Goal: Information Seeking & Learning: Check status

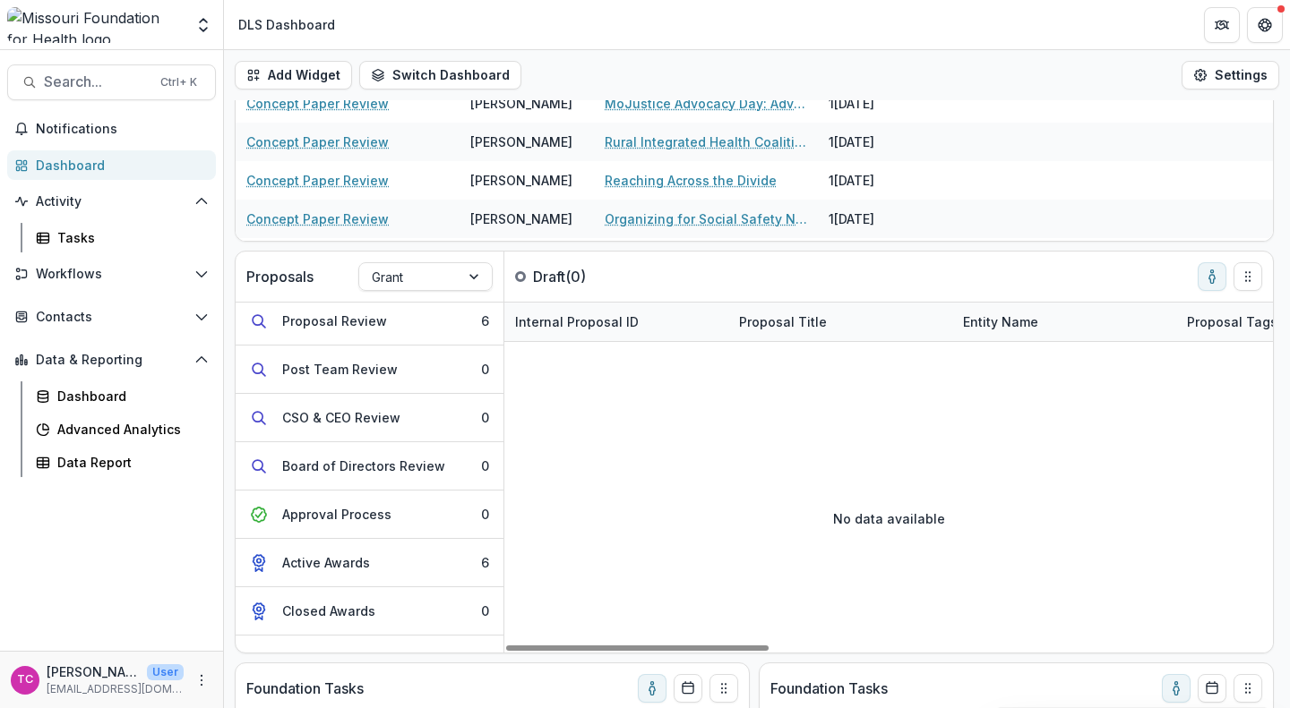
scroll to position [181, 0]
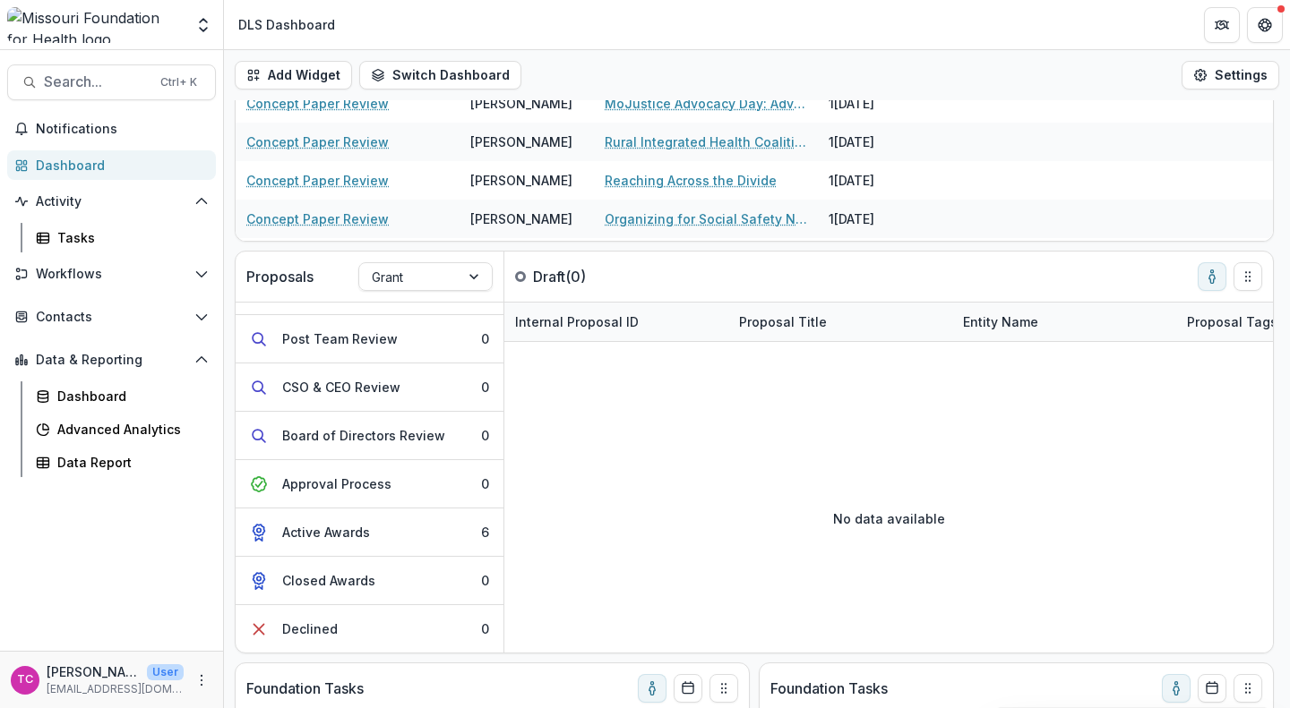
click at [408, 514] on button "Active Awards 6" at bounding box center [370, 533] width 268 height 48
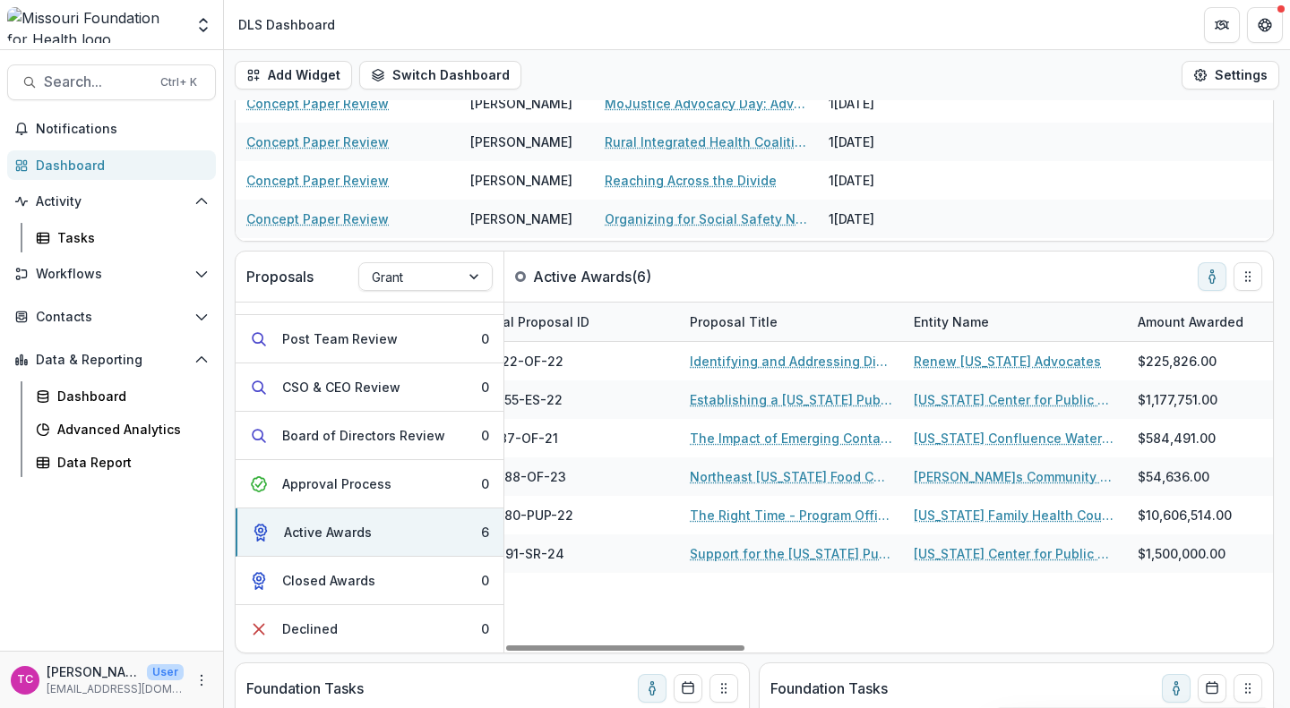
scroll to position [0, 152]
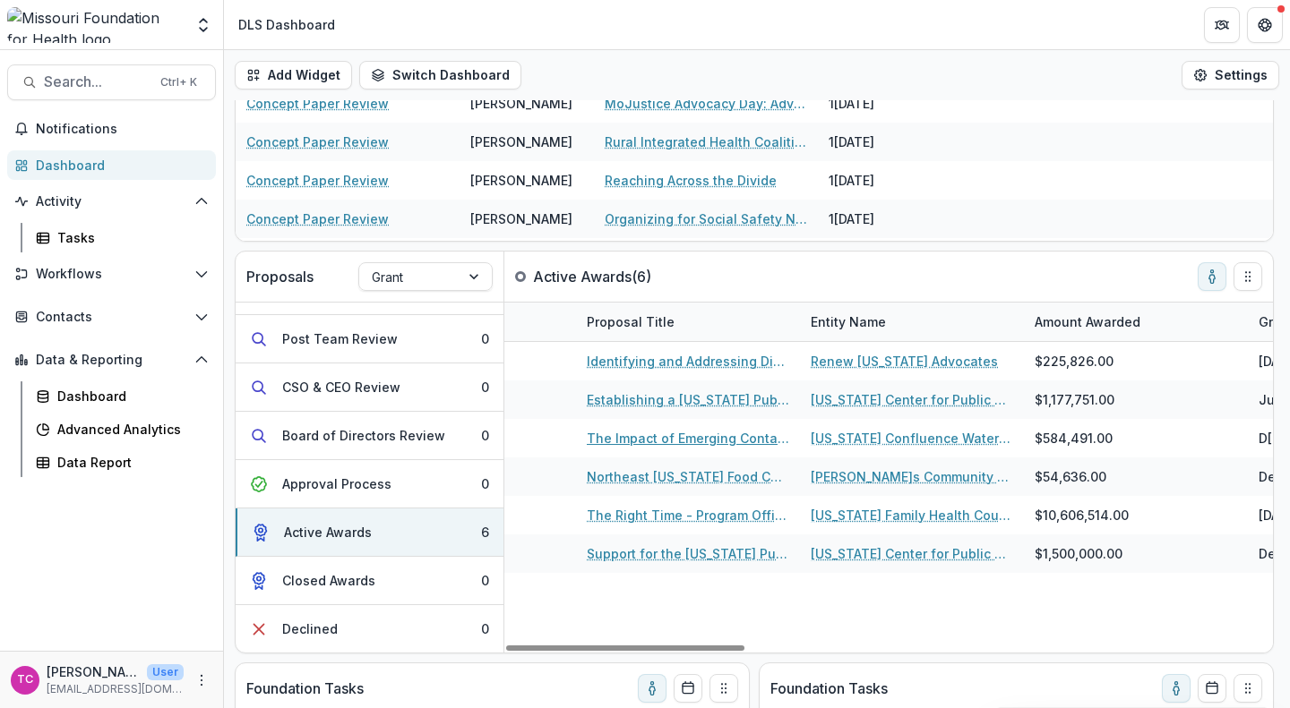
click at [673, 433] on link "The Impact of Emerging Contaminants in [GEOGRAPHIC_DATA] and County Drinking Wa…" at bounding box center [688, 438] width 202 height 19
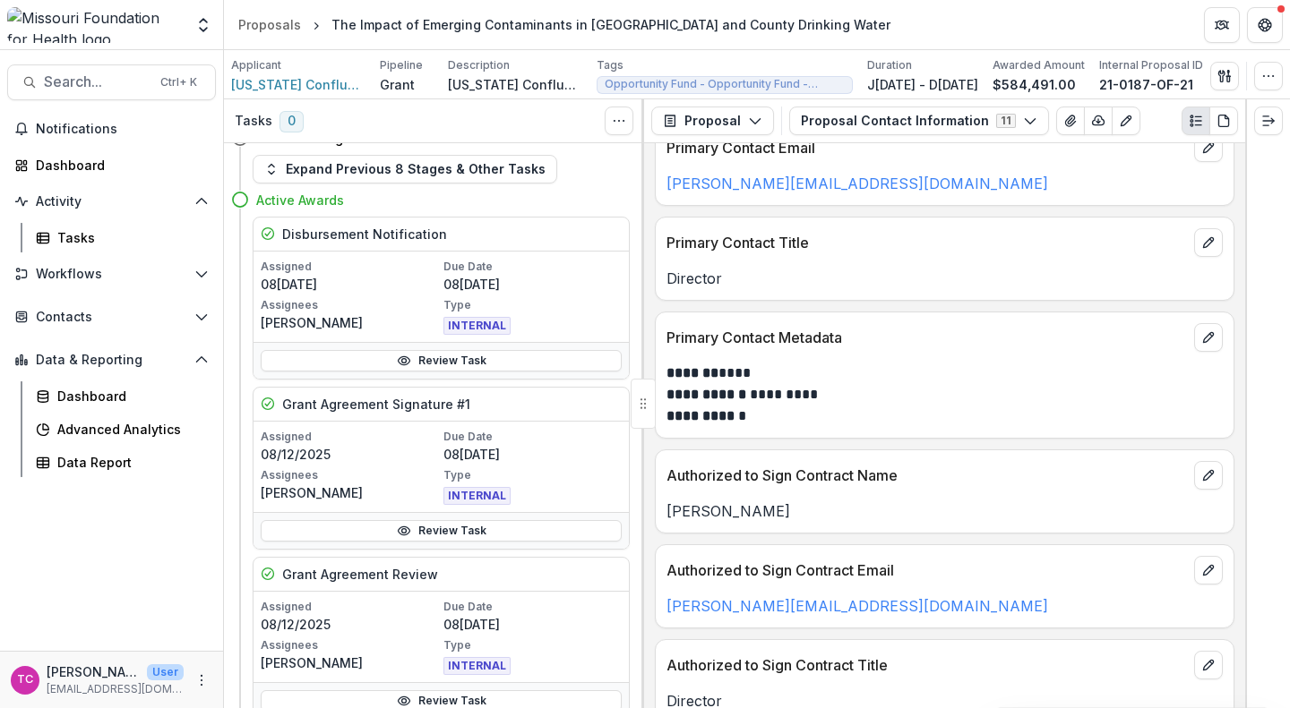
scroll to position [291, 0]
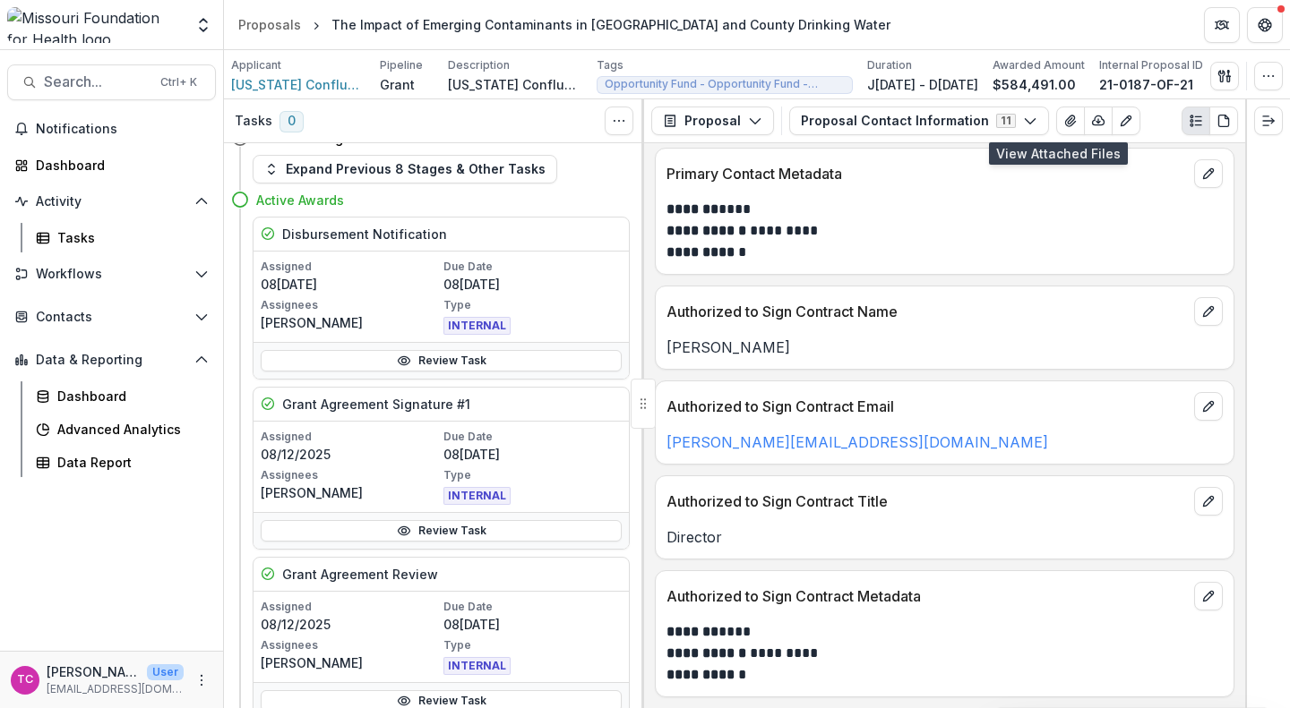
click at [1056, 111] on button "View Attached Files" at bounding box center [1070, 121] width 29 height 29
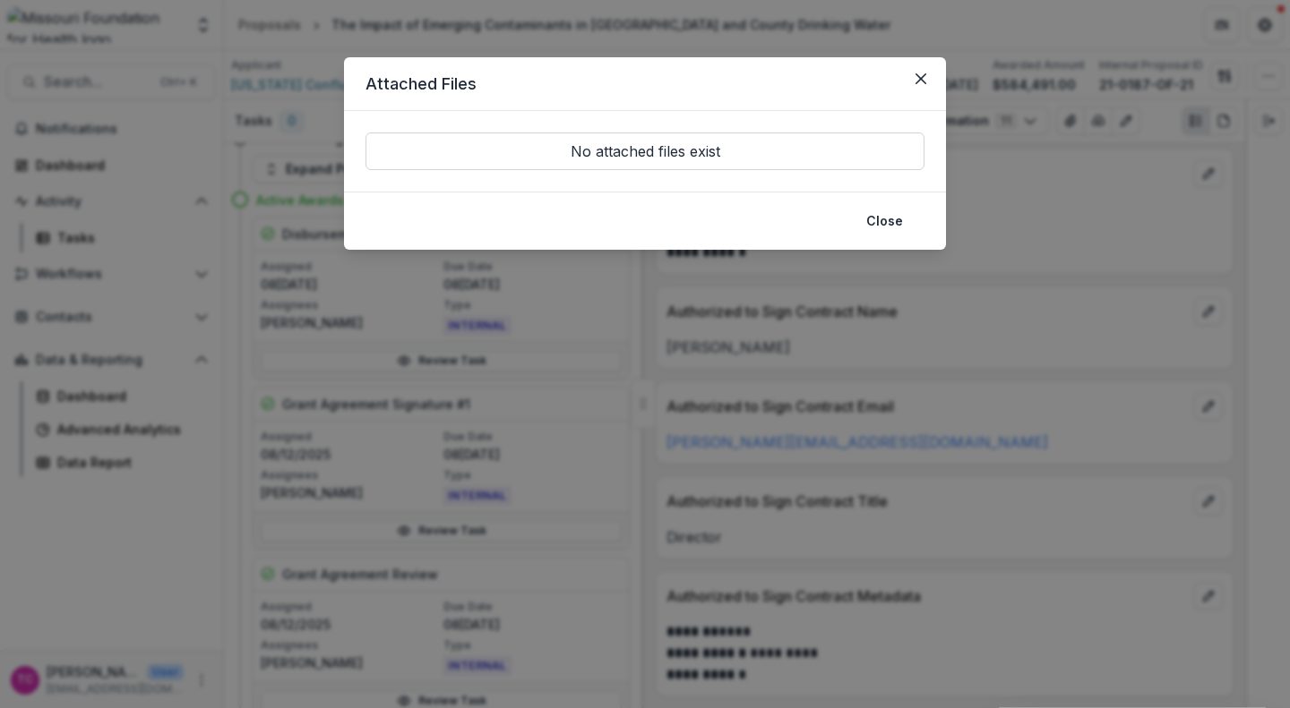
click at [911, 78] on button "Close" at bounding box center [920, 78] width 29 height 29
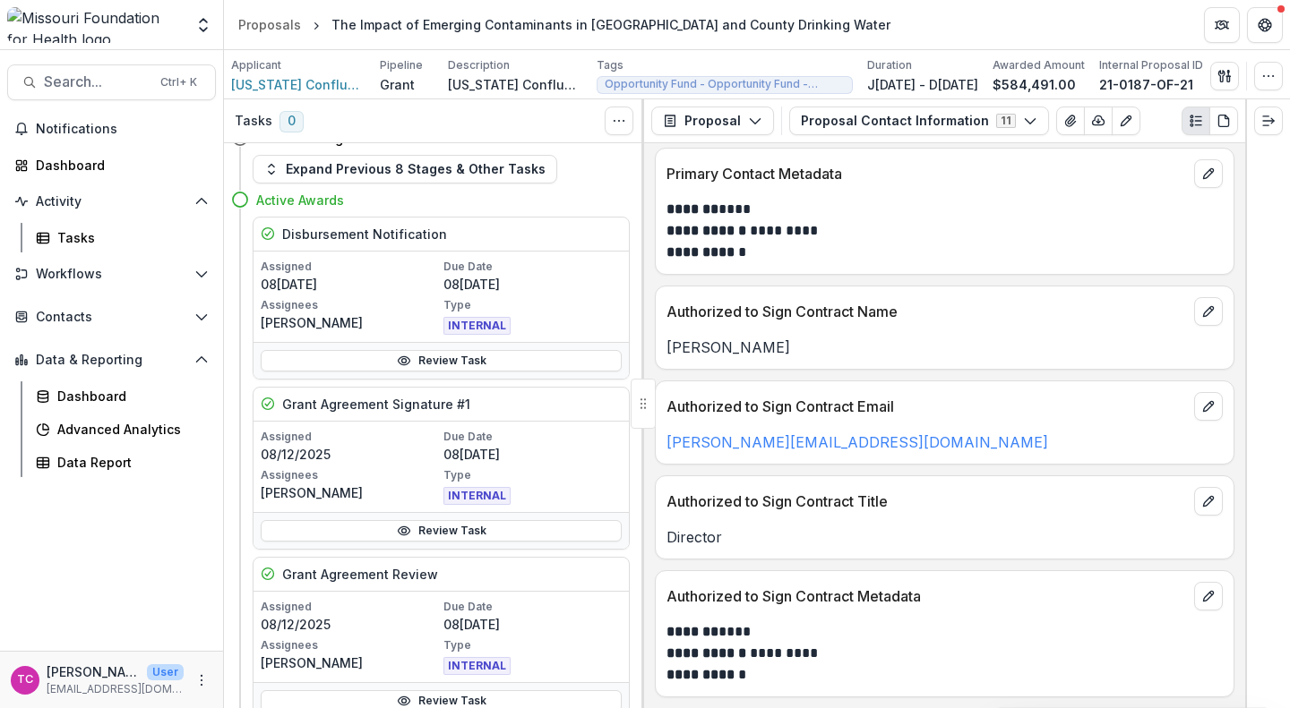
click at [880, 124] on button "Proposal Contact Information 11" at bounding box center [919, 121] width 260 height 29
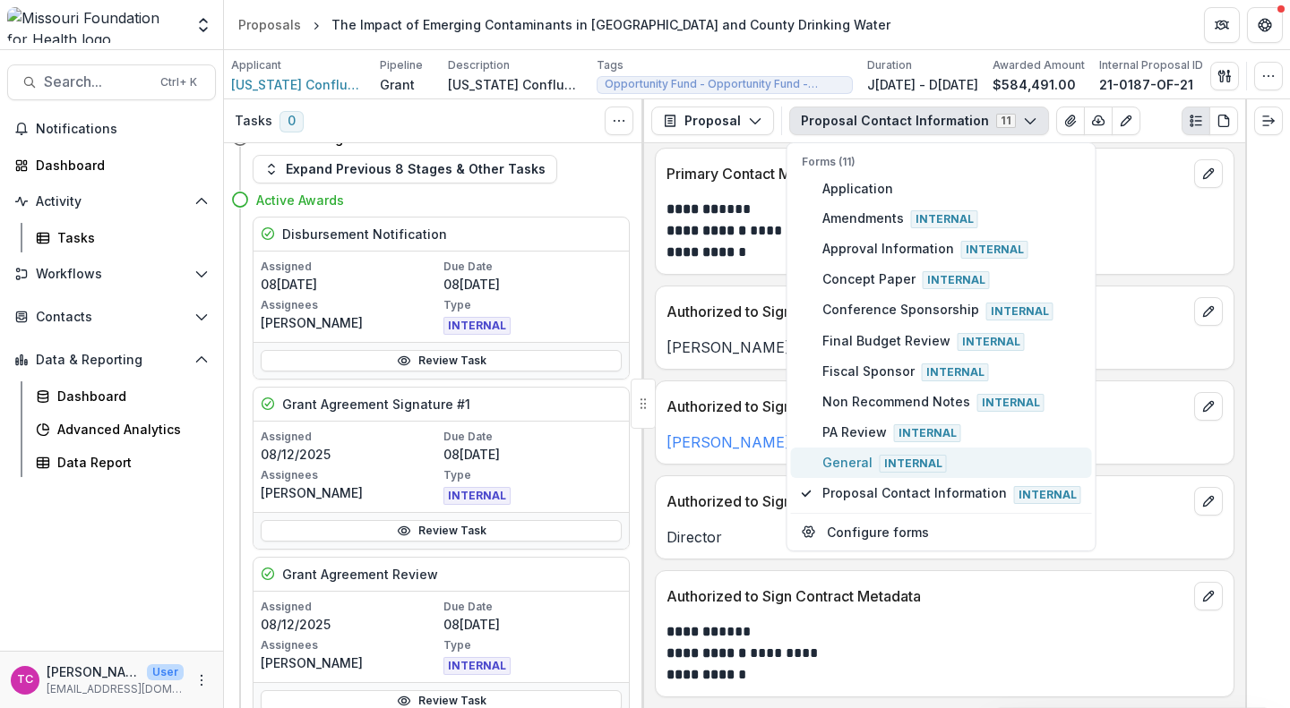
click at [855, 472] on button "General Internal" at bounding box center [941, 463] width 301 height 30
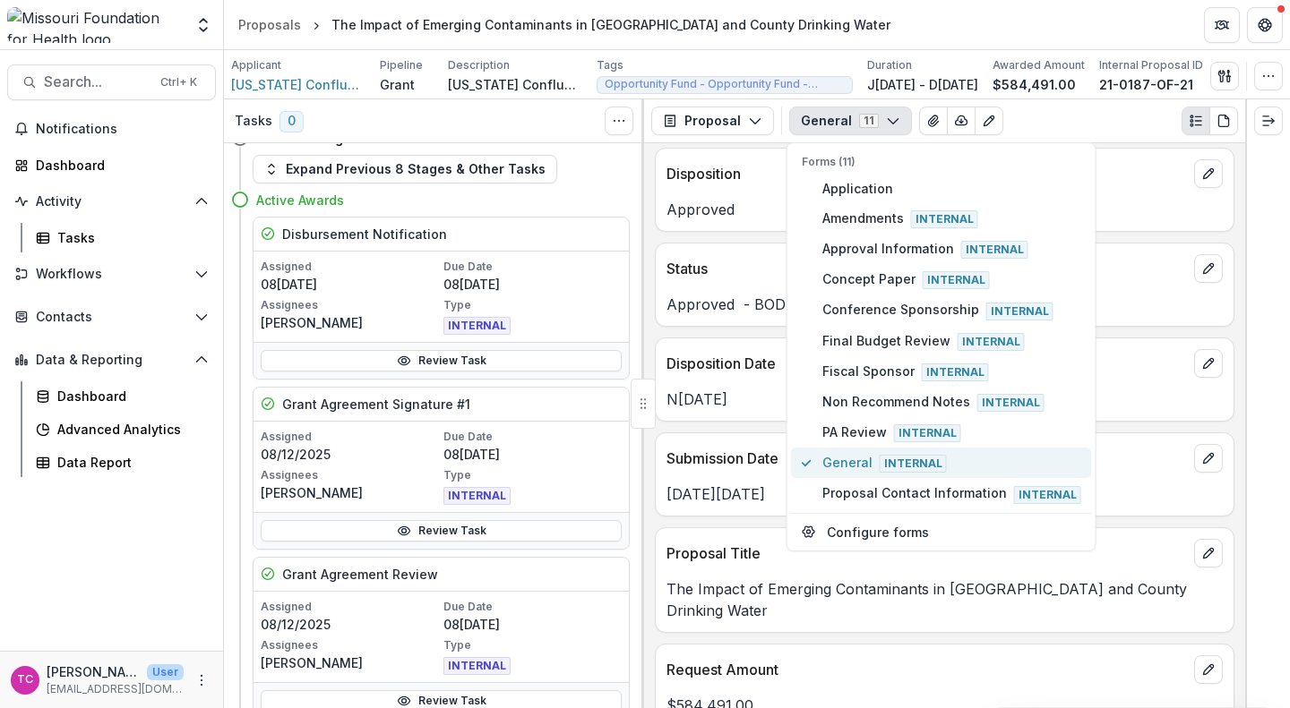
click at [855, 456] on span "General Internal" at bounding box center [951, 463] width 259 height 20
click at [757, 124] on icon "button" at bounding box center [755, 121] width 14 height 14
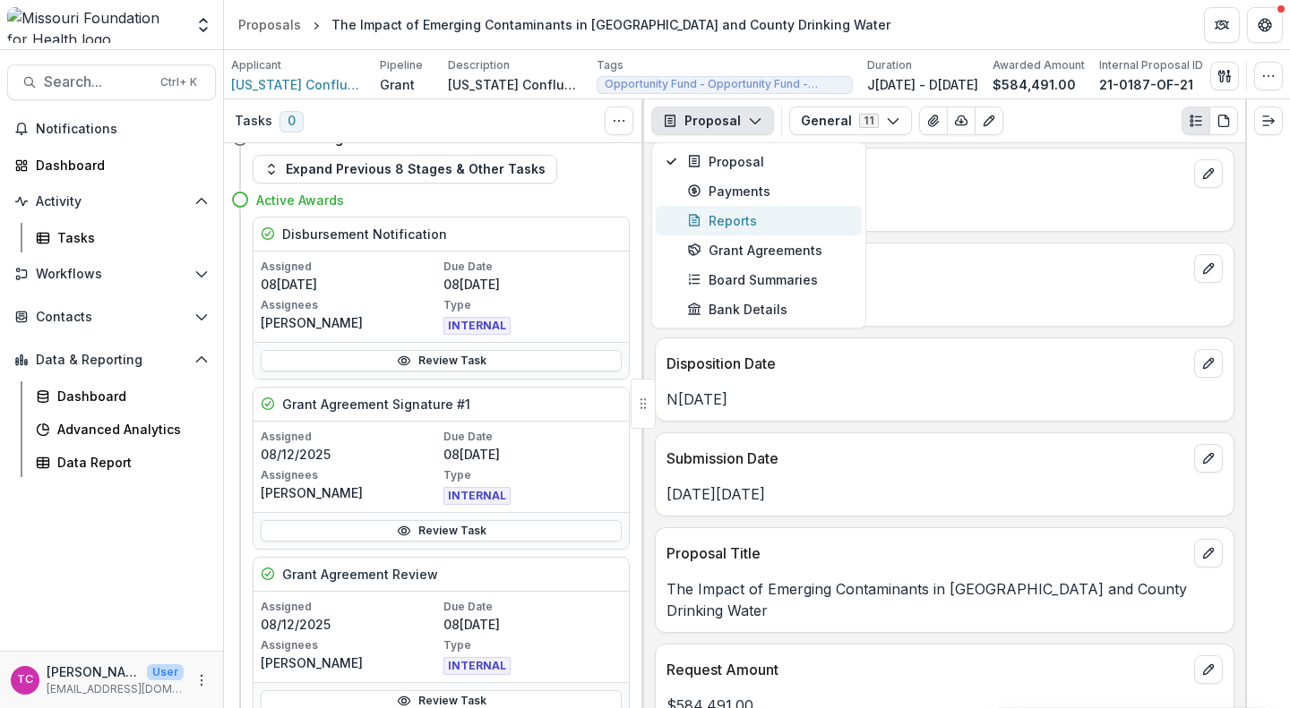
click at [723, 224] on div "Reports" at bounding box center [769, 220] width 164 height 19
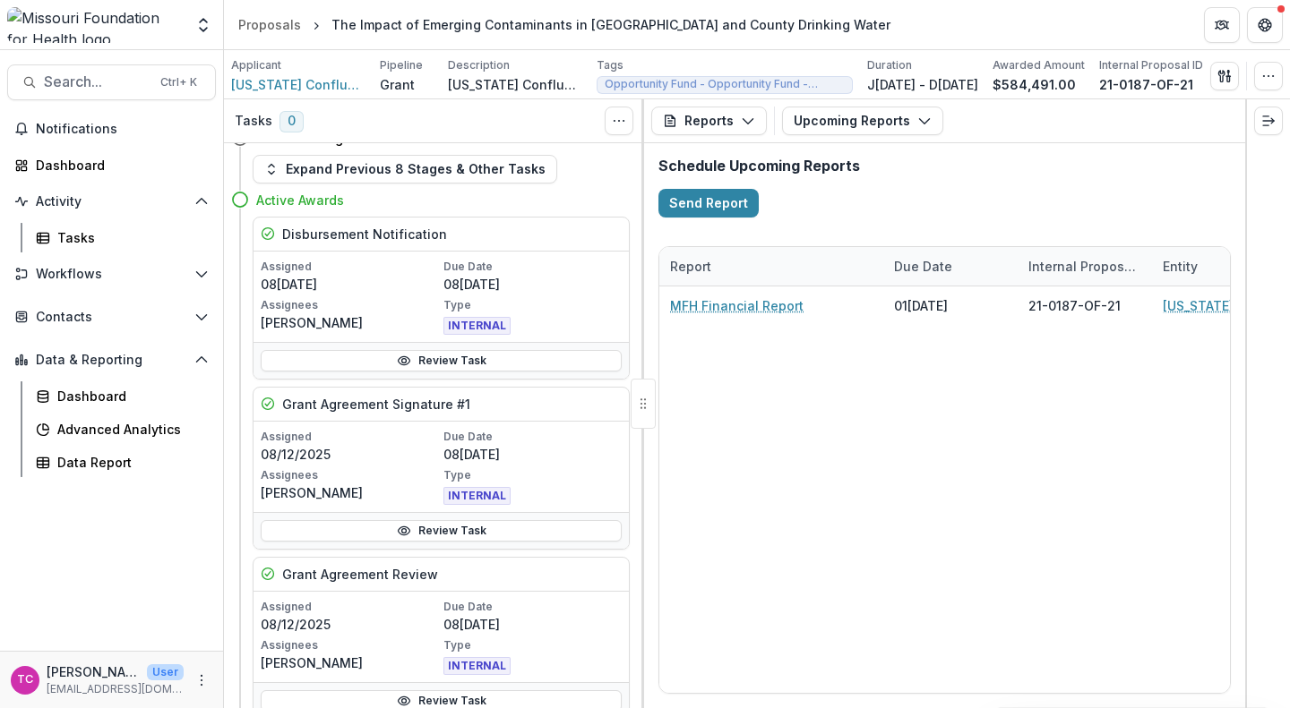
click at [737, 124] on button "Reports" at bounding box center [709, 121] width 116 height 29
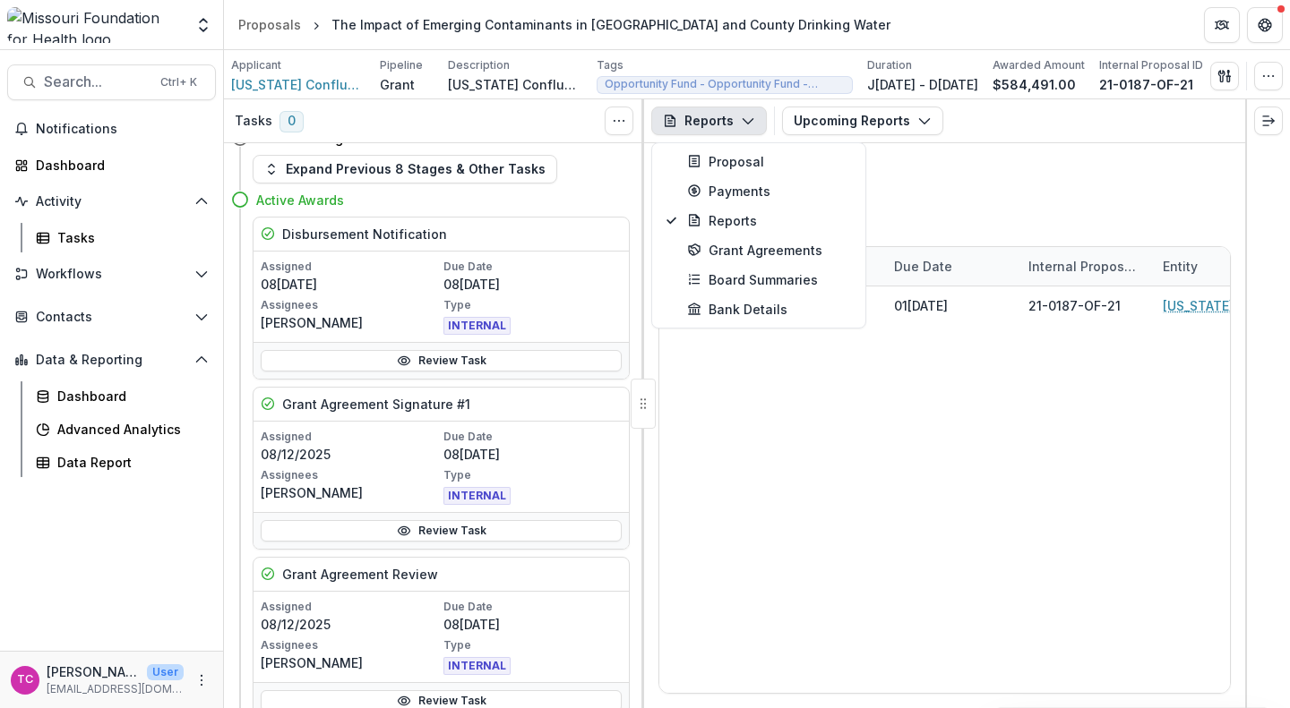
click at [737, 124] on button "Reports" at bounding box center [709, 121] width 116 height 29
